Goal: Check status: Check status

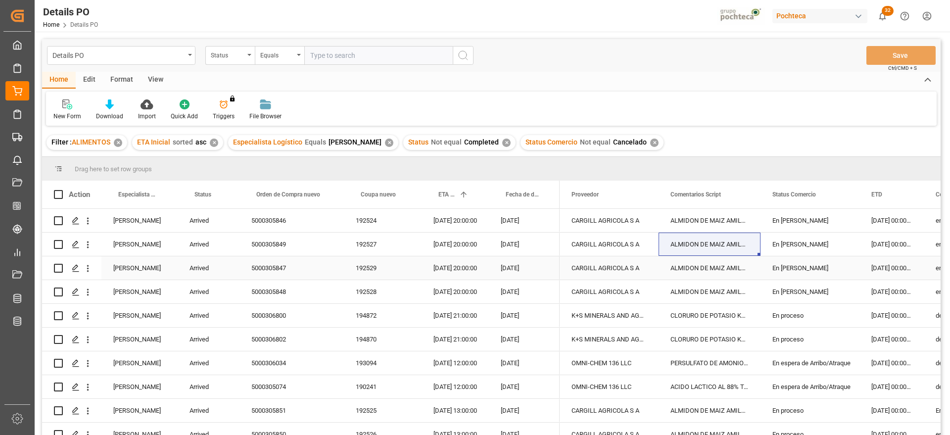
click at [875, 265] on div "09-08-2025 00:00:00" at bounding box center [892, 267] width 64 height 23
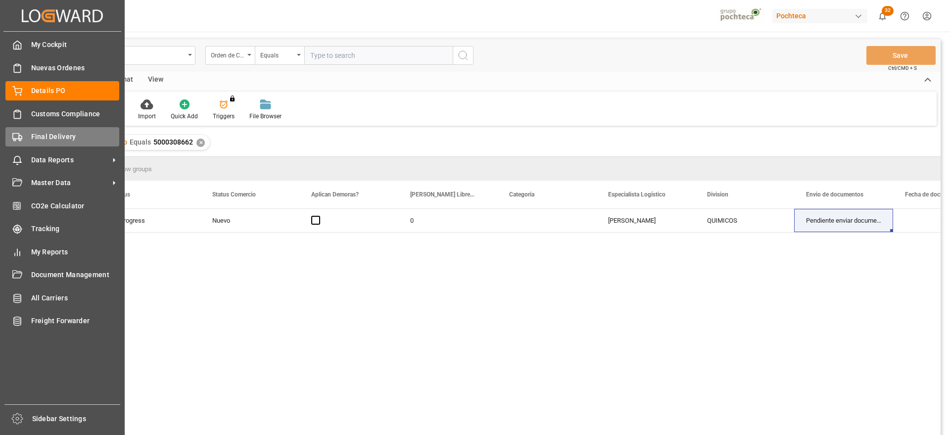
click at [24, 139] on div "Final Delivery Final Delivery" at bounding box center [62, 136] width 114 height 19
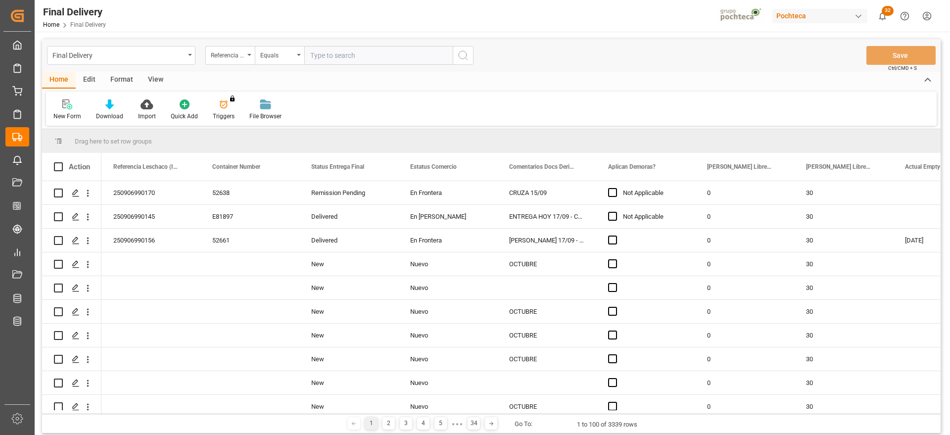
click at [346, 54] on input "text" at bounding box center [378, 55] width 148 height 19
paste input "250906900593"
type input "250906900593"
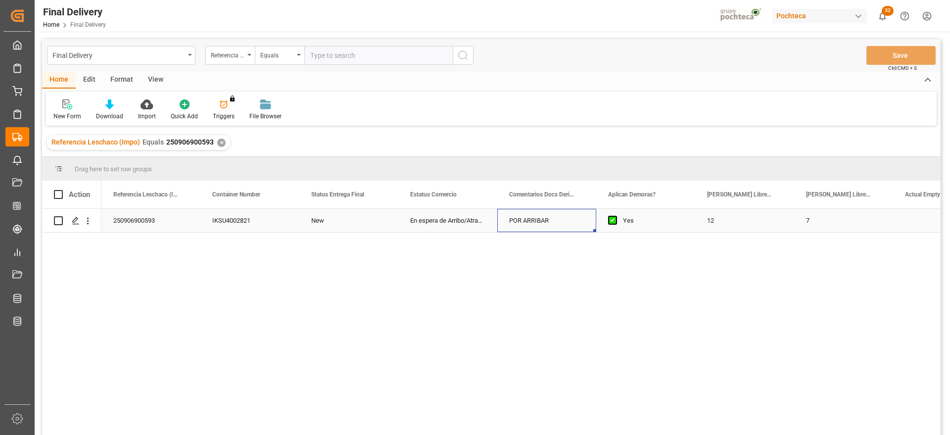
click at [552, 218] on div "POR ARRIBAR" at bounding box center [546, 220] width 99 height 23
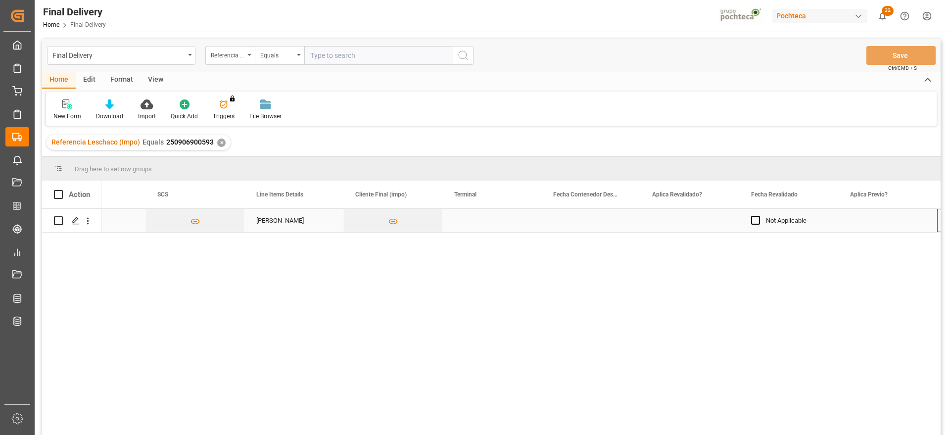
scroll to position [0, 1045]
click at [790, 228] on div "Press SPACE to select this row." at bounding box center [788, 220] width 99 height 23
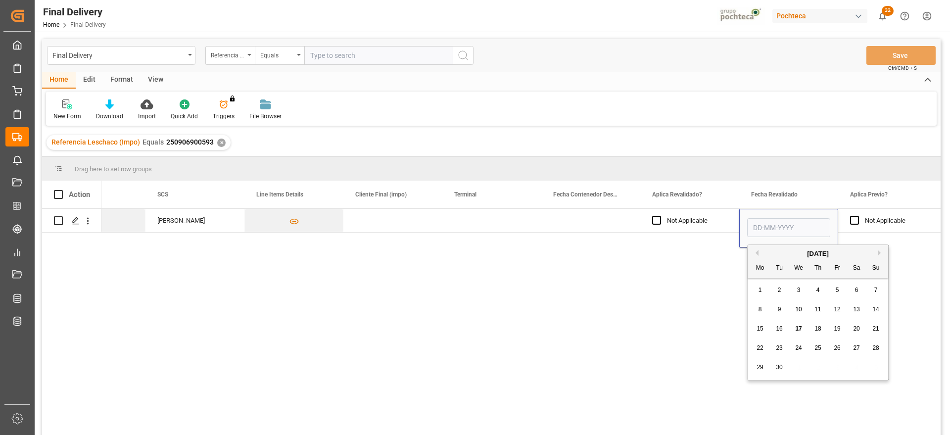
click at [801, 323] on div "17" at bounding box center [799, 329] width 12 height 12
type input "[DATE]"
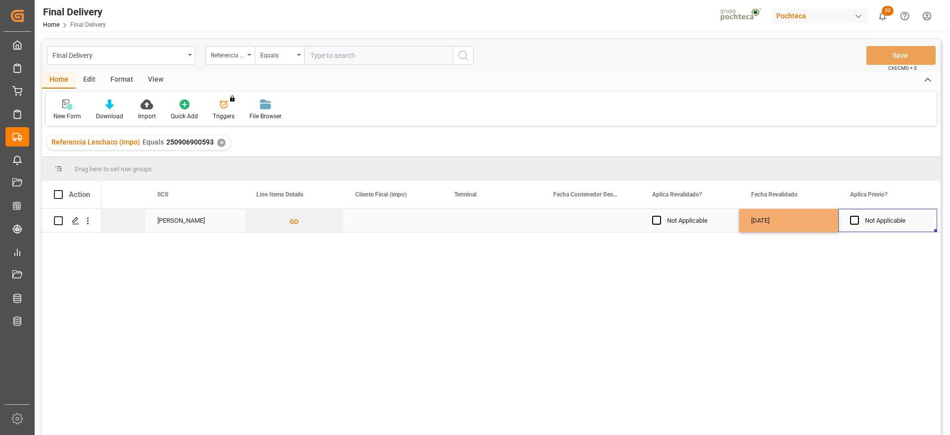
click at [878, 223] on div "Not Applicable" at bounding box center [895, 220] width 60 height 23
click at [897, 54] on button "Save" at bounding box center [901, 55] width 69 height 19
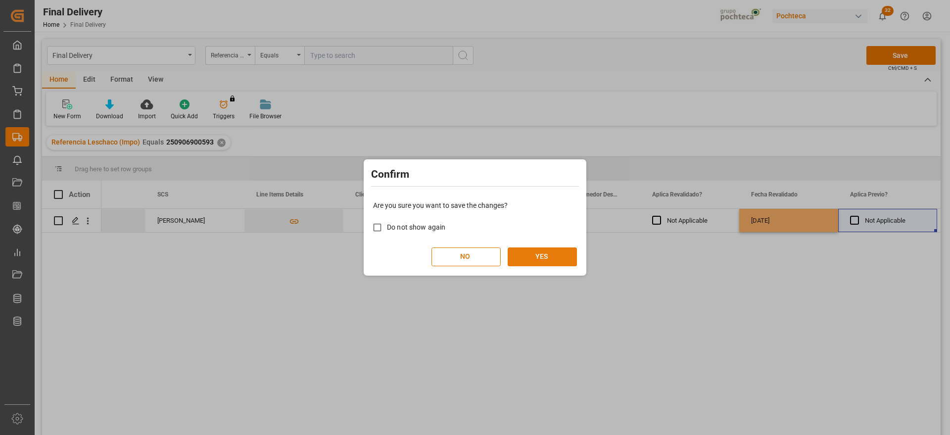
click at [538, 256] on button "YES" at bounding box center [542, 256] width 69 height 19
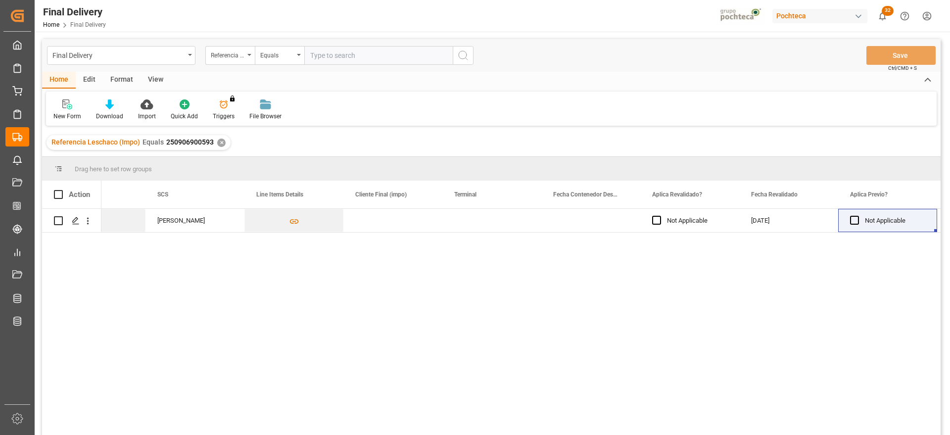
click at [219, 145] on div "✕" at bounding box center [221, 143] width 8 height 8
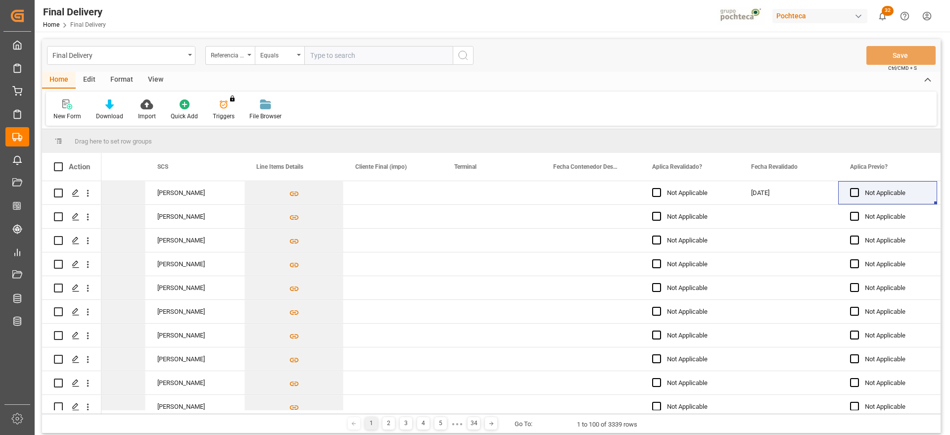
click at [332, 54] on input "text" at bounding box center [378, 55] width 148 height 19
paste input "250906900597"
type input "250906900597"
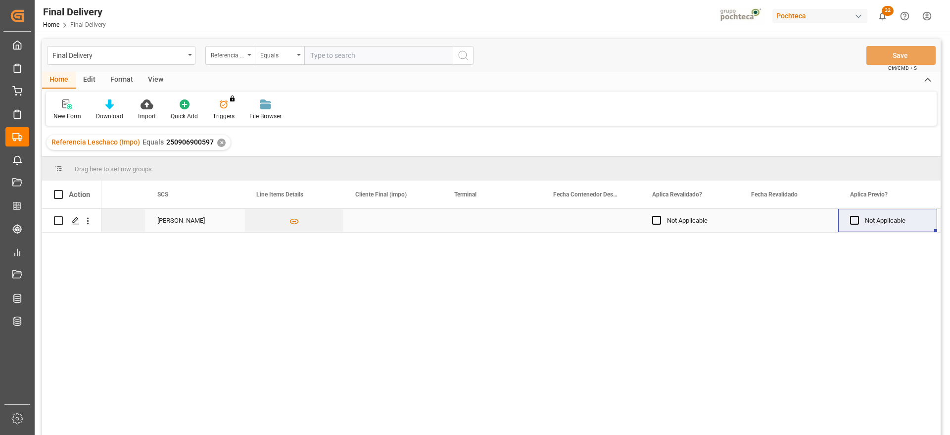
click at [816, 219] on div "Press SPACE to select this row." at bounding box center [788, 220] width 99 height 23
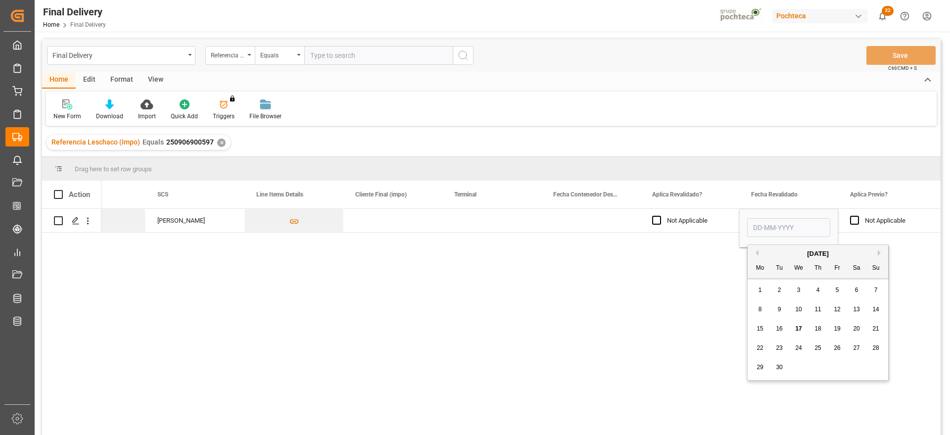
click at [801, 329] on span "17" at bounding box center [798, 328] width 6 height 7
type input "[DATE]"
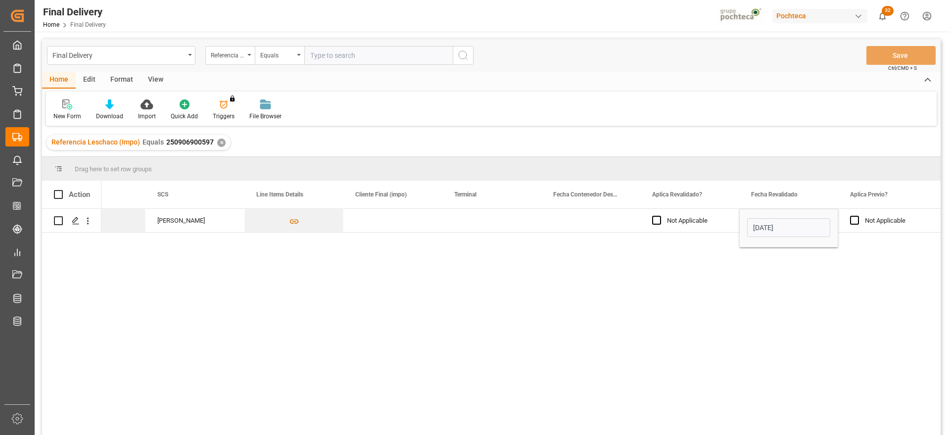
click at [886, 222] on div "Not Applicable" at bounding box center [895, 220] width 60 height 23
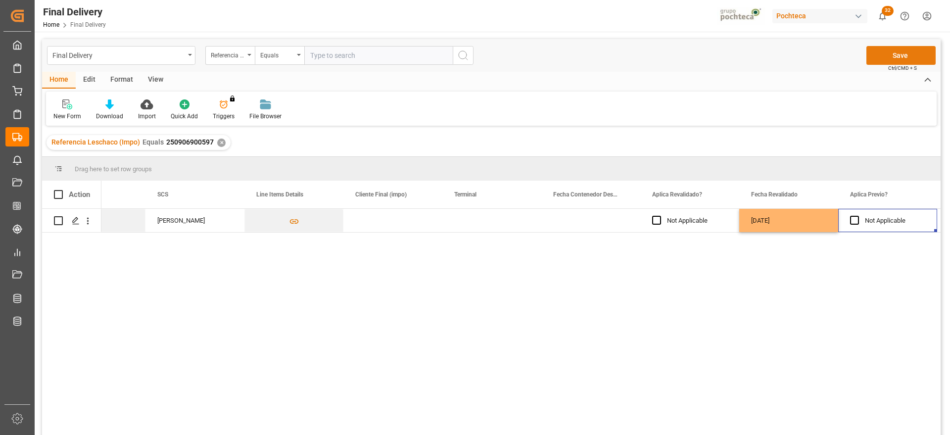
click at [903, 57] on button "Save" at bounding box center [901, 55] width 69 height 19
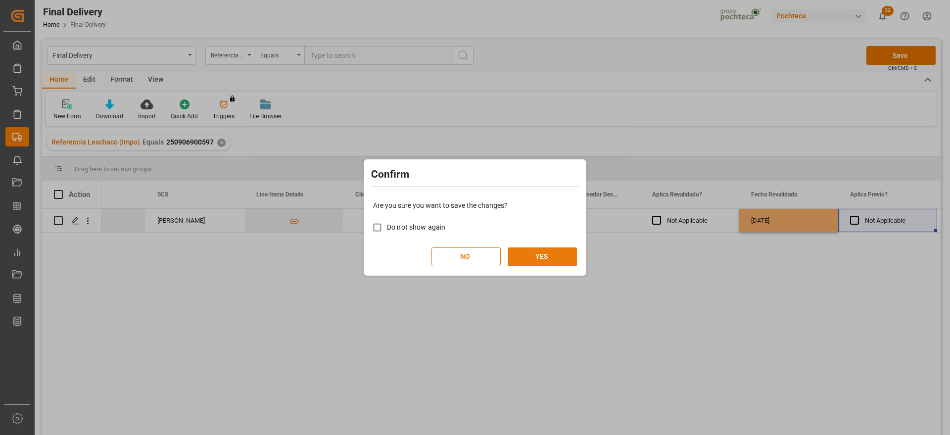
click at [561, 251] on button "YES" at bounding box center [542, 256] width 69 height 19
